Goal: Information Seeking & Learning: Learn about a topic

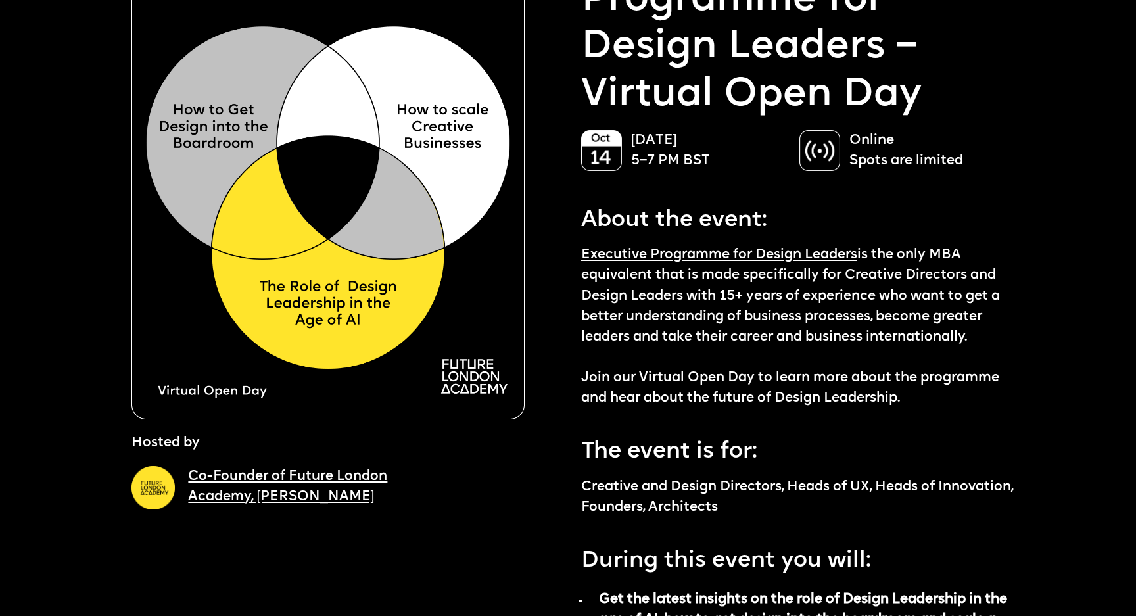
scroll to position [156, 0]
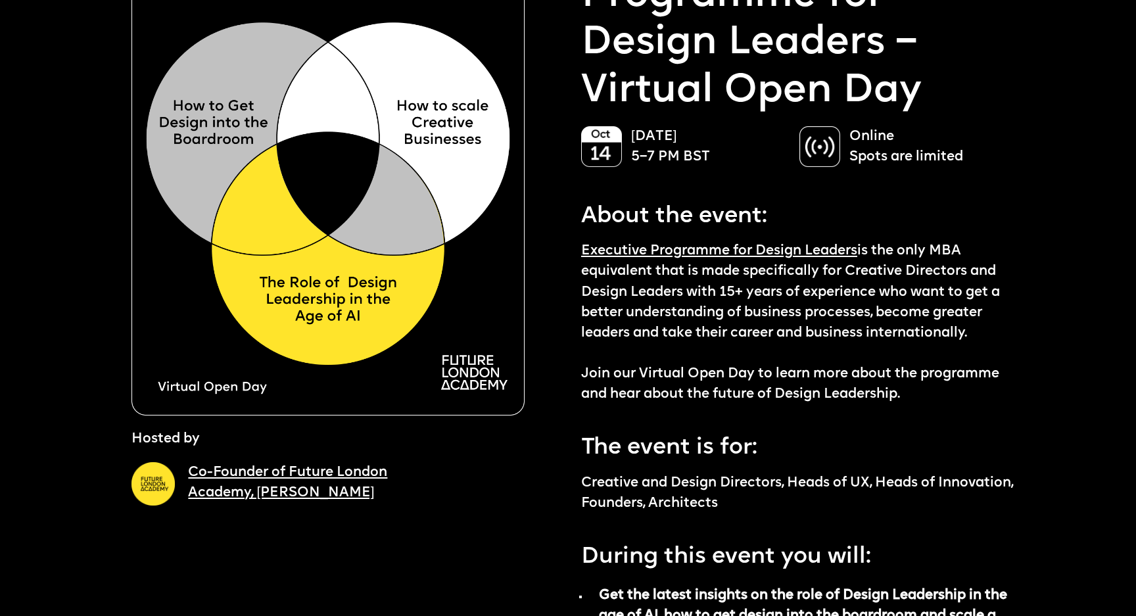
click at [756, 244] on link "Executive Programme for Design Leaders" at bounding box center [719, 251] width 276 height 14
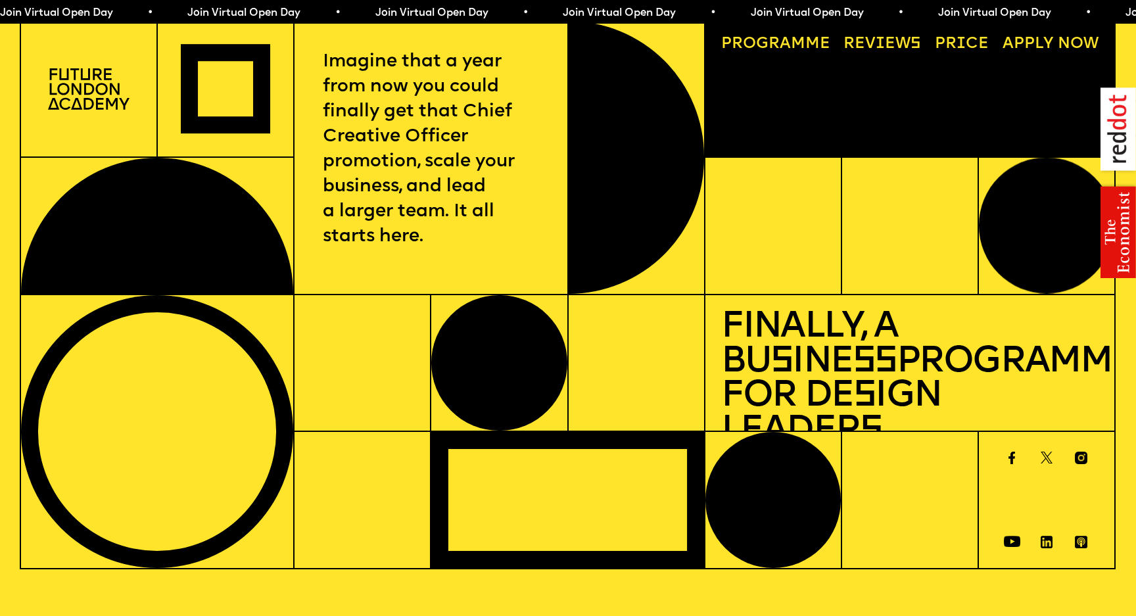
scroll to position [1, 0]
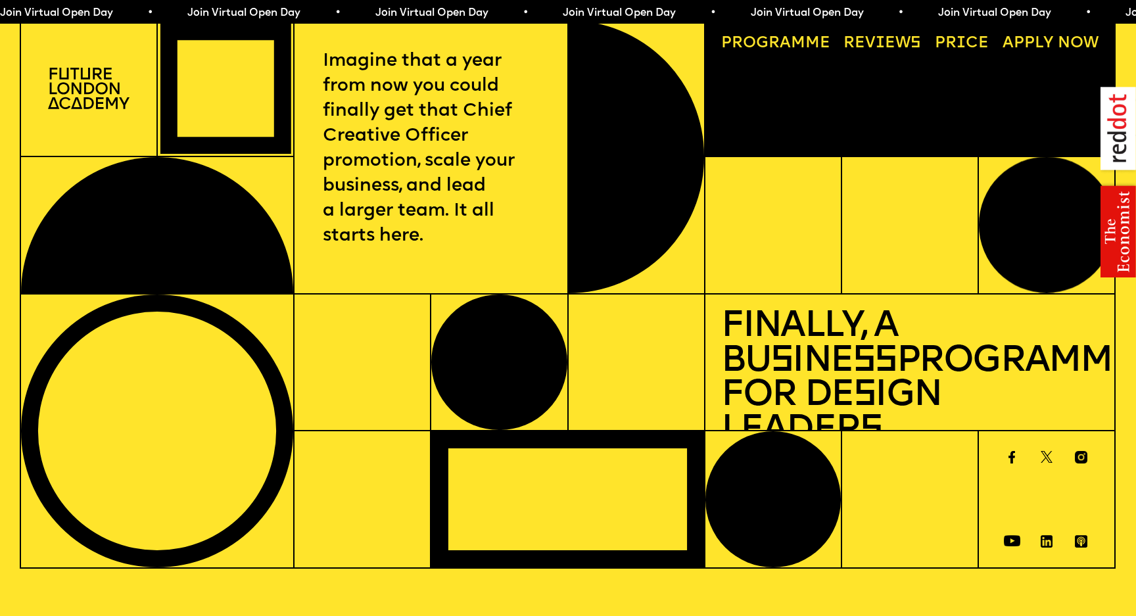
click at [962, 40] on link "Price" at bounding box center [962, 44] width 70 height 32
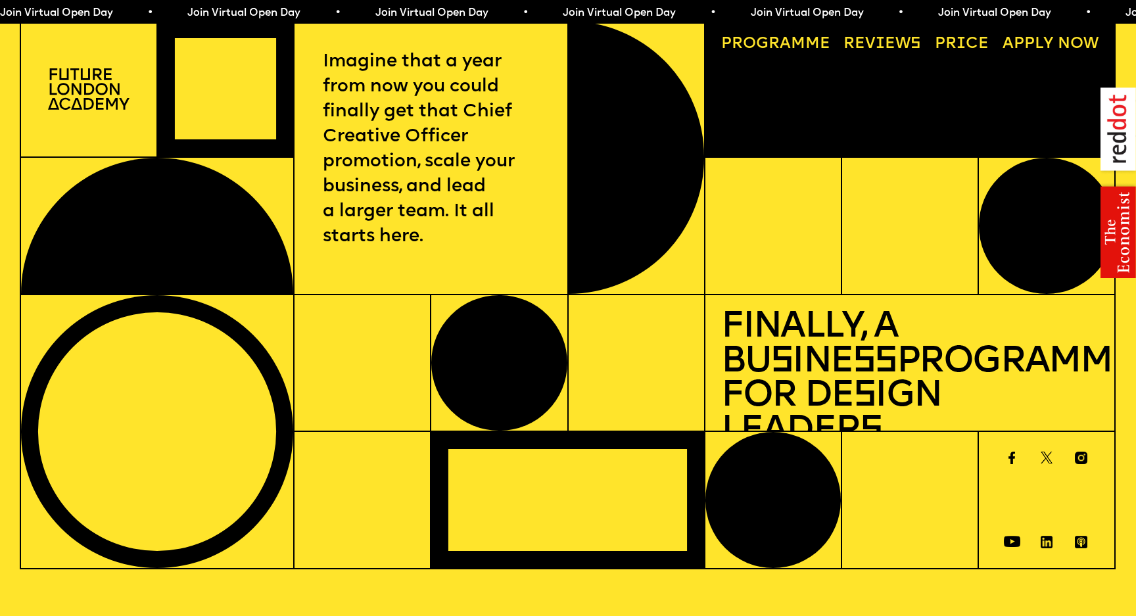
click at [102, 85] on img at bounding box center [89, 88] width 82 height 41
